Goal: Task Accomplishment & Management: Use online tool/utility

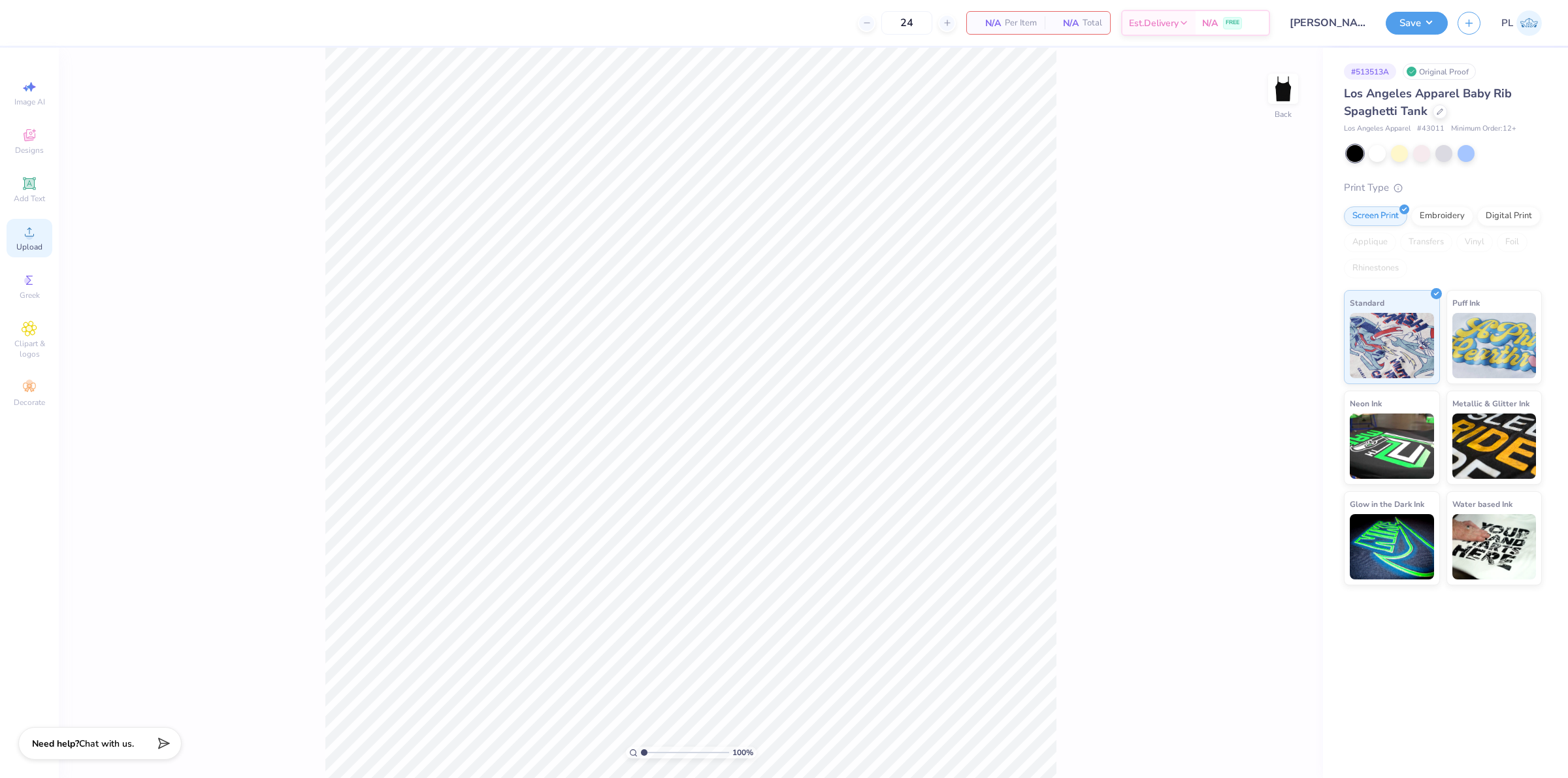
click at [28, 246] on span "Upload" at bounding box center [30, 247] width 26 height 10
drag, startPoint x: 1256, startPoint y: 355, endPoint x: 1277, endPoint y: 354, distance: 21.0
click at [1277, 354] on input "8.93" at bounding box center [1275, 352] width 47 height 18
type input "8.00"
type input "0.81"
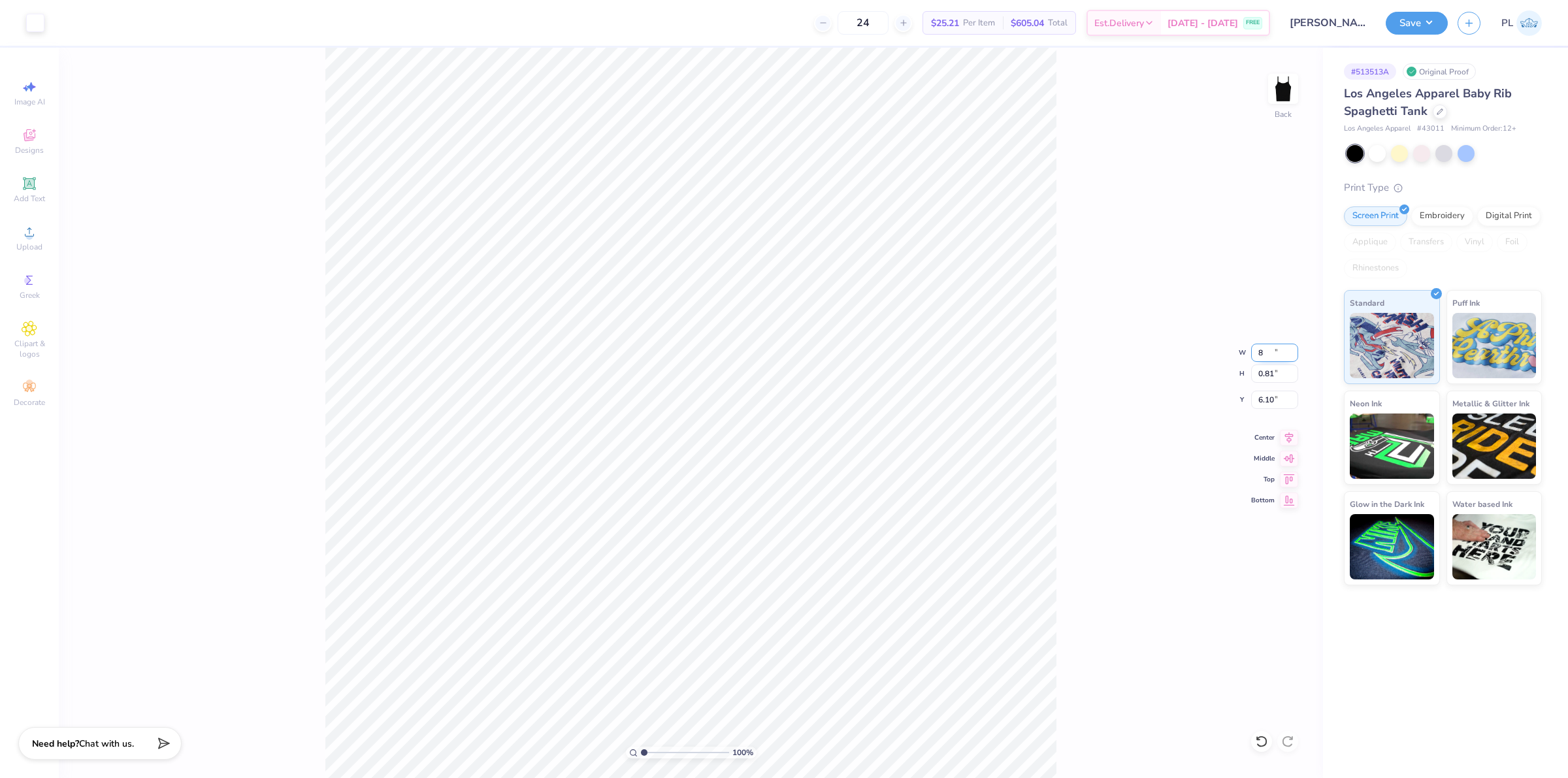
type input "6.10"
drag, startPoint x: 1252, startPoint y: 342, endPoint x: 1263, endPoint y: 339, distance: 11.4
click at [1263, 339] on div "100 % Back W 8.00 8.00 " H 0.81 0.81 " Y 6.10 6.10 " Center Middle Top Bottom" at bounding box center [690, 413] width 1264 height 730
drag, startPoint x: 1256, startPoint y: 358, endPoint x: 1279, endPoint y: 351, distance: 24.0
click at [1279, 351] on input "8.00" at bounding box center [1275, 352] width 47 height 18
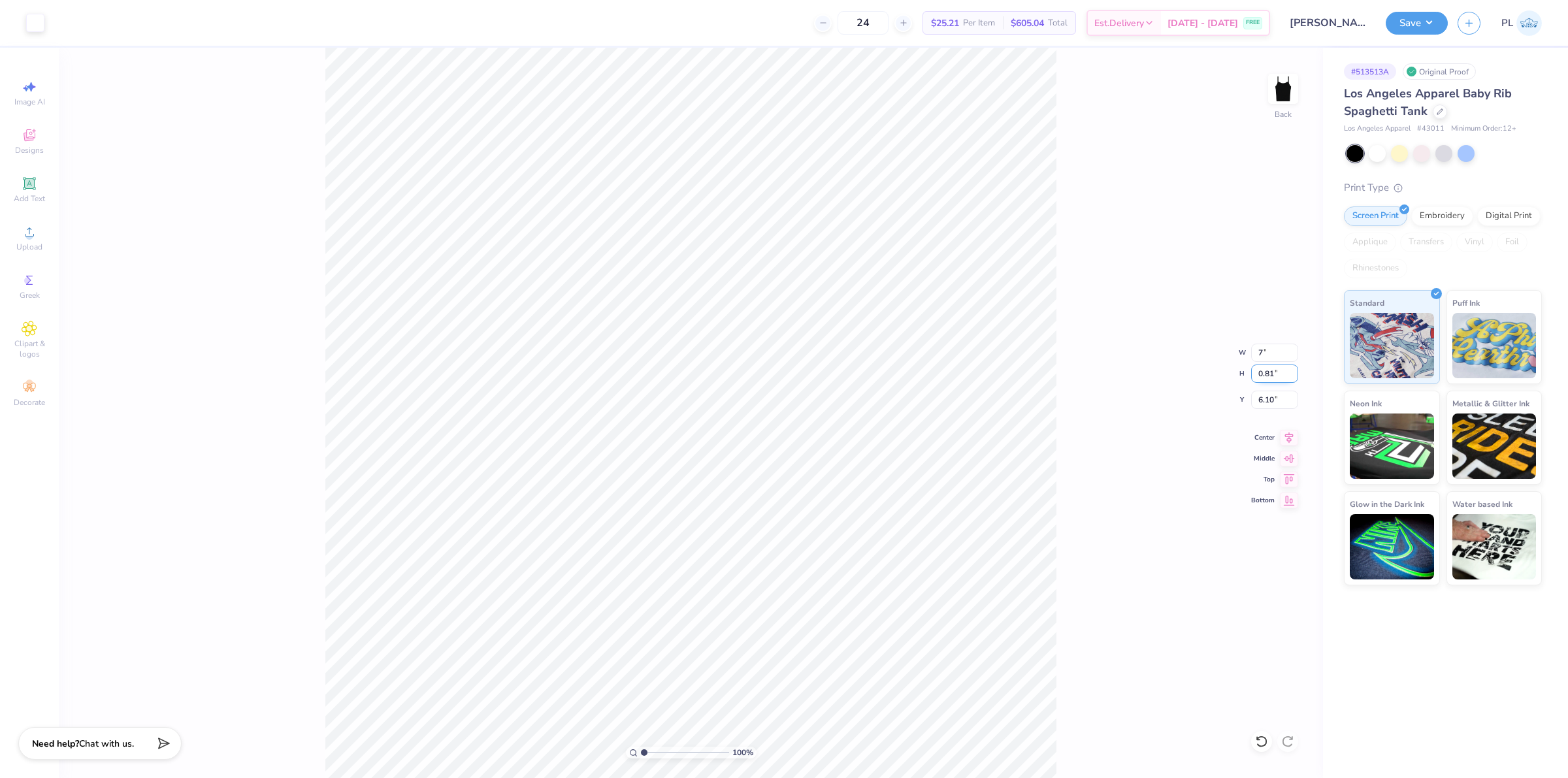
click at [1269, 376] on input "0.81" at bounding box center [1275, 373] width 47 height 18
type input "7.00"
type input "0.71"
drag, startPoint x: 1258, startPoint y: 399, endPoint x: 1277, endPoint y: 399, distance: 19.0
click at [1277, 399] on input "6.15" at bounding box center [1275, 399] width 47 height 18
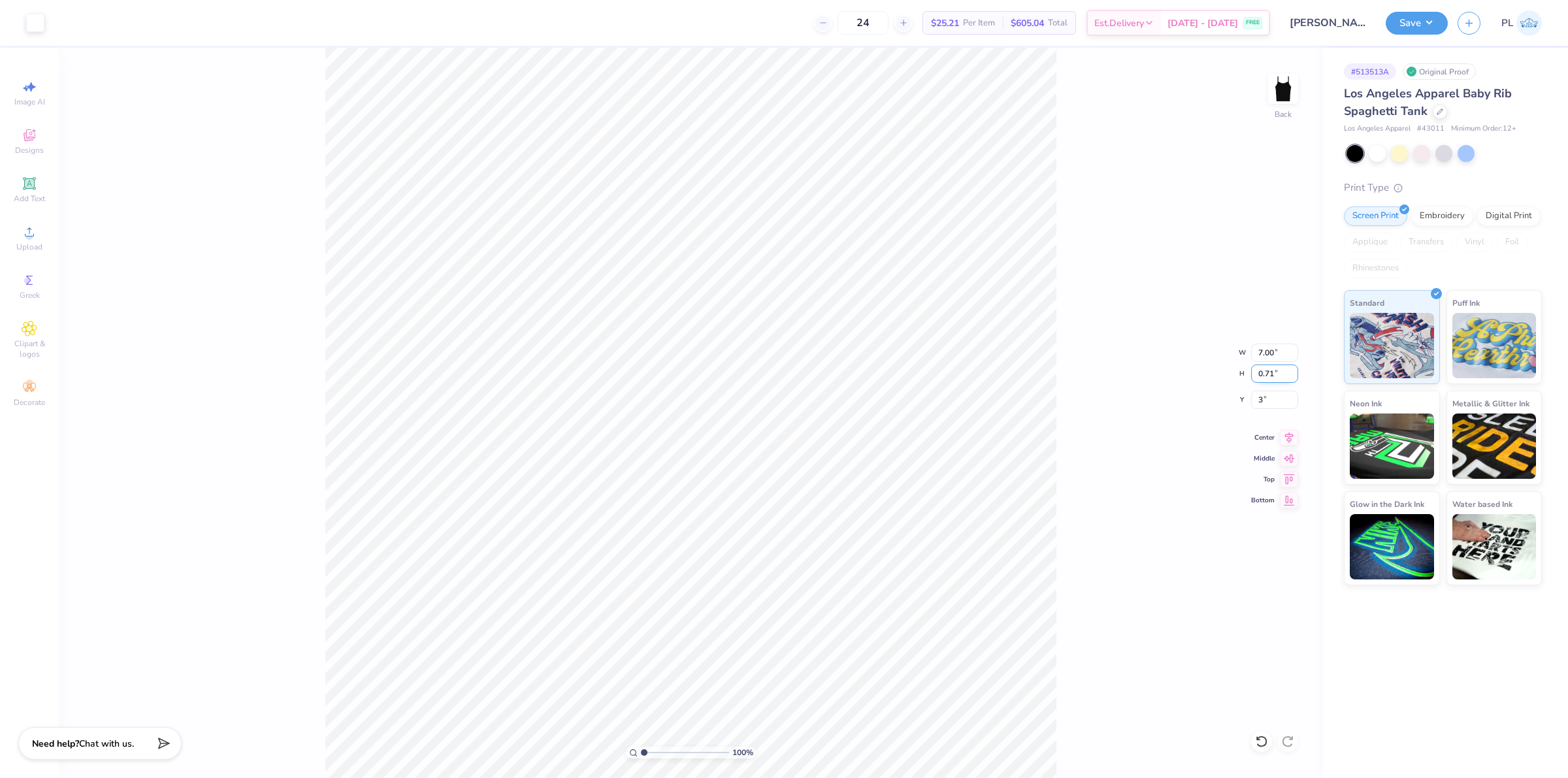
click at [1278, 373] on input "0.71" at bounding box center [1275, 373] width 47 height 18
type input "3.00"
drag, startPoint x: 1256, startPoint y: 402, endPoint x: 1276, endPoint y: 399, distance: 20.2
click at [1276, 399] on input "3.00" at bounding box center [1275, 399] width 47 height 18
type input "2.50"
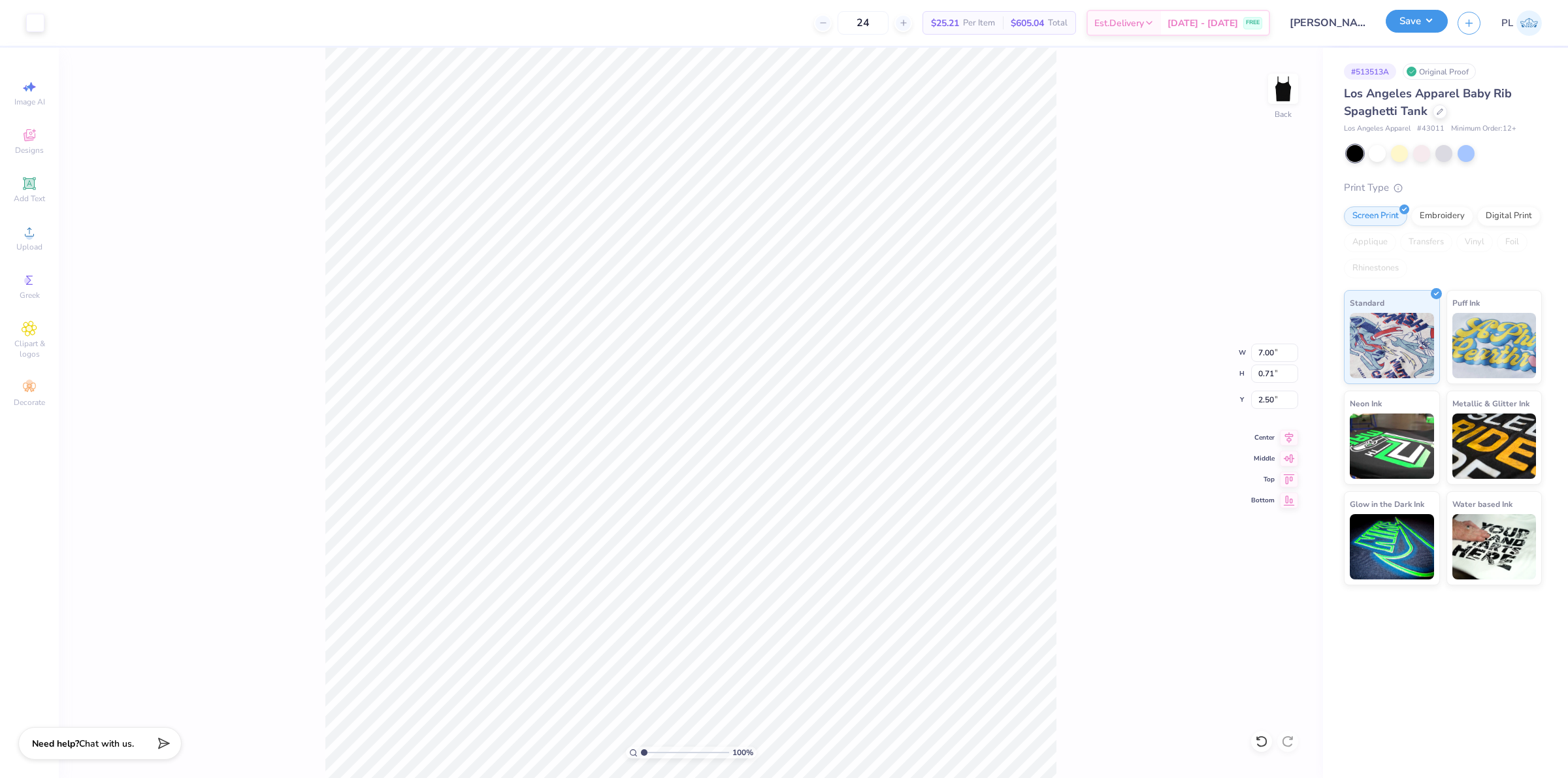
click at [1419, 20] on button "Save" at bounding box center [1417, 21] width 62 height 23
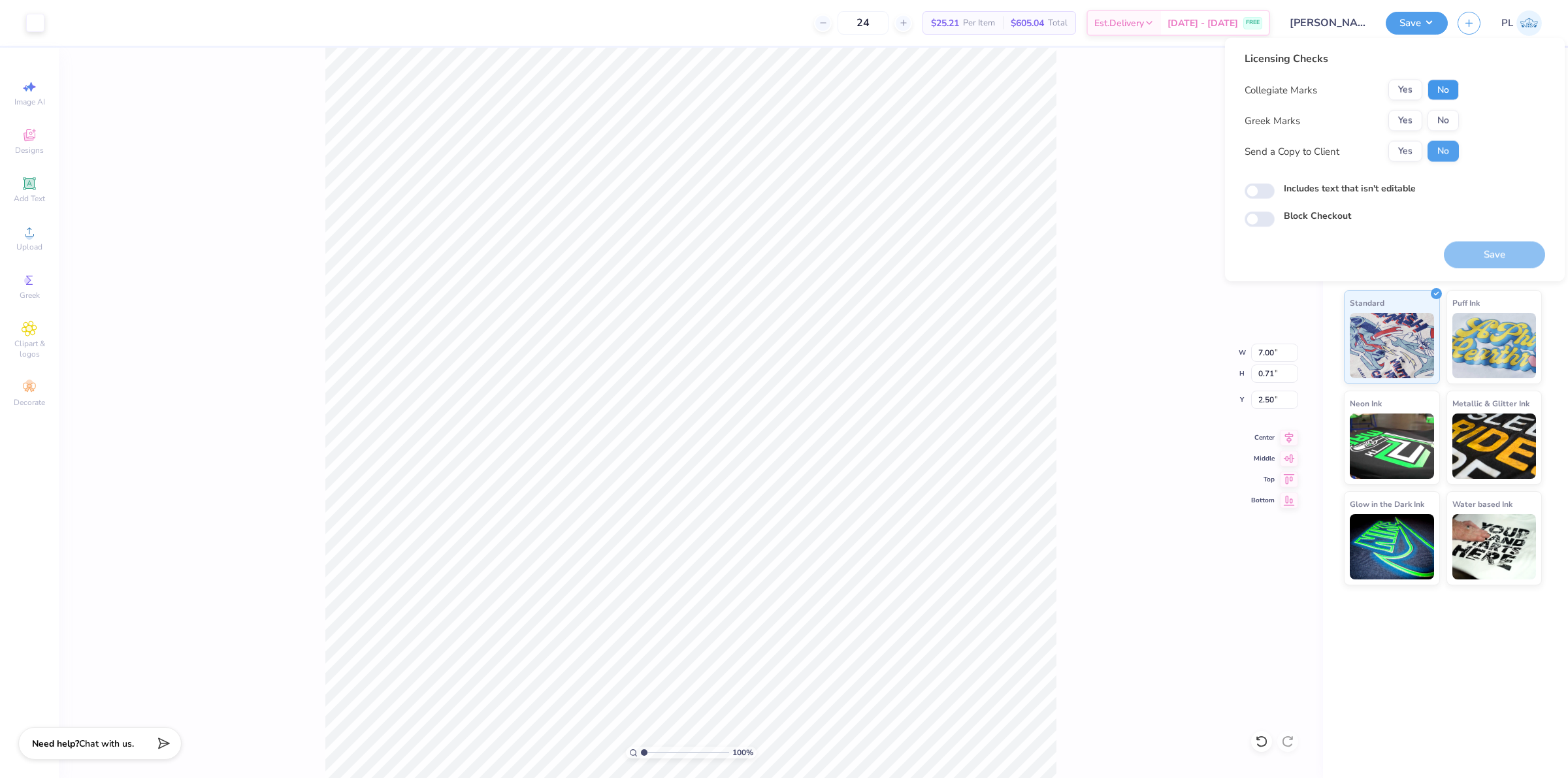
click at [1451, 82] on button "No" at bounding box center [1443, 90] width 31 height 21
click at [1433, 119] on button "No" at bounding box center [1443, 121] width 31 height 21
click at [1407, 181] on label "Includes text that isn't editable" at bounding box center [1350, 188] width 132 height 14
click at [1275, 183] on input "Includes text that isn't editable" at bounding box center [1260, 191] width 30 height 16
checkbox input "true"
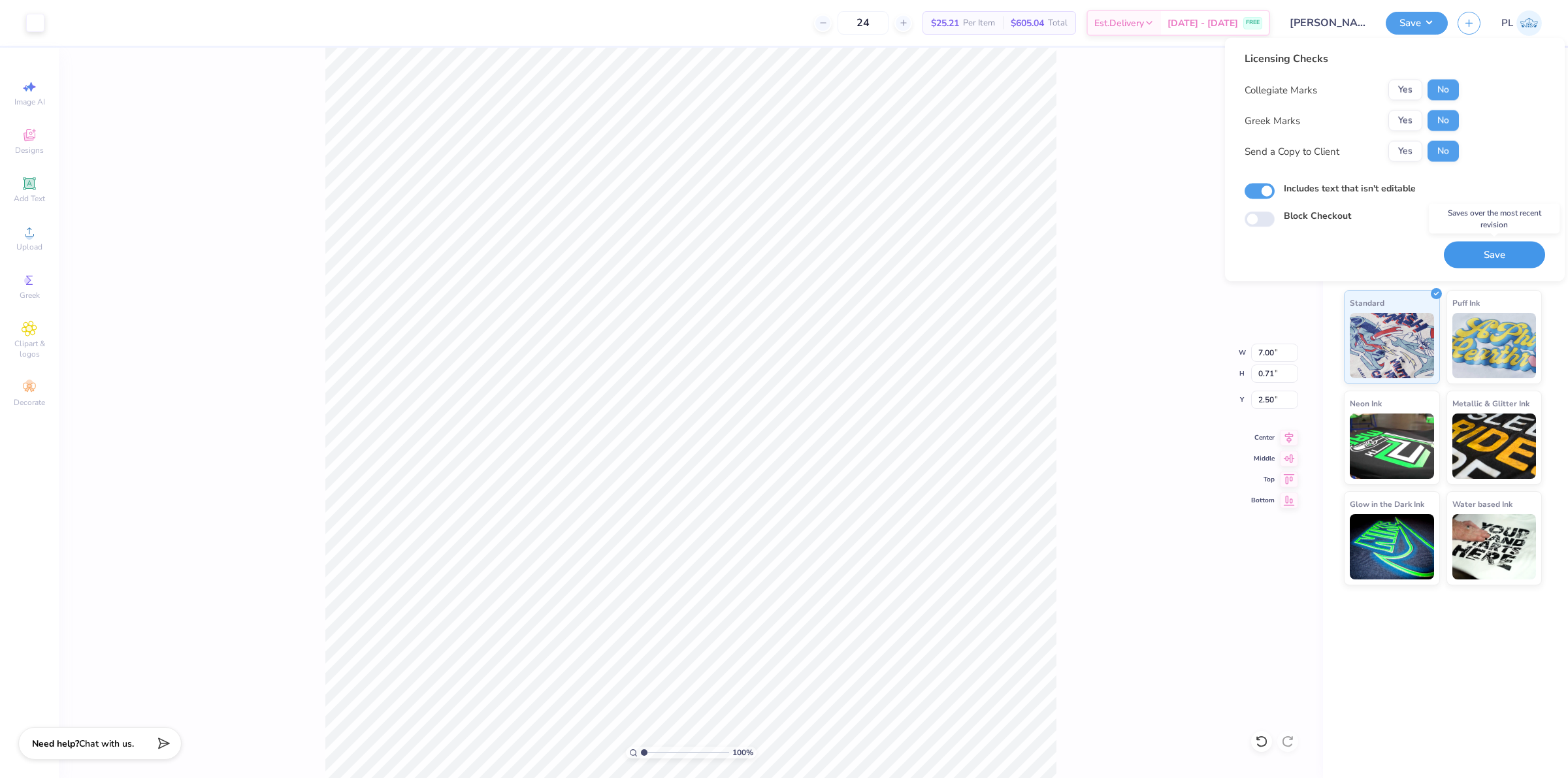
click at [1488, 263] on button "Save" at bounding box center [1495, 255] width 101 height 27
